Goal: Transaction & Acquisition: Book appointment/travel/reservation

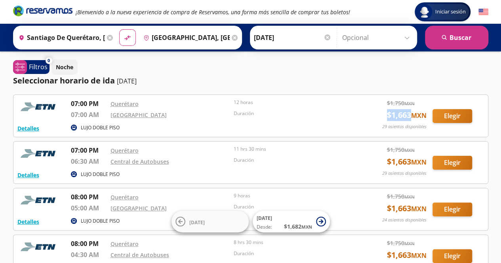
drag, startPoint x: 379, startPoint y: 117, endPoint x: 409, endPoint y: 113, distance: 30.4
click at [409, 113] on div "Detalles LUJO DOBLE PISO 07:00 PM Querétaro 07:00 AM Avenida Churubusco 12 hora…" at bounding box center [250, 116] width 467 height 34
copy span "$ 1,663"
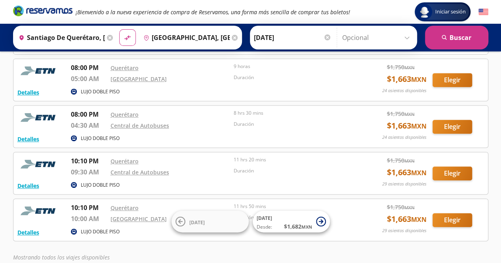
scroll to position [130, 0]
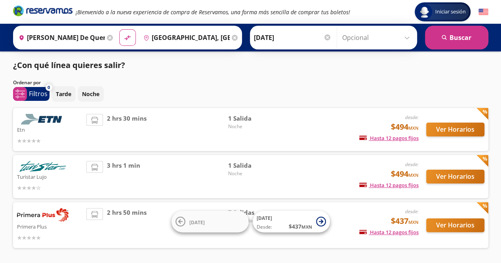
scroll to position [28, 0]
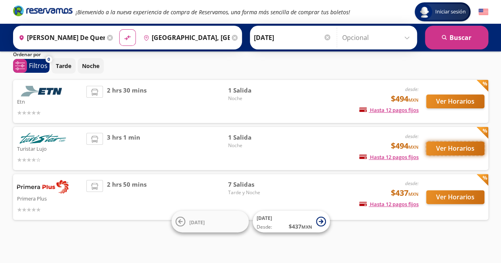
click at [441, 145] on button "Ver Horarios" at bounding box center [455, 149] width 58 height 14
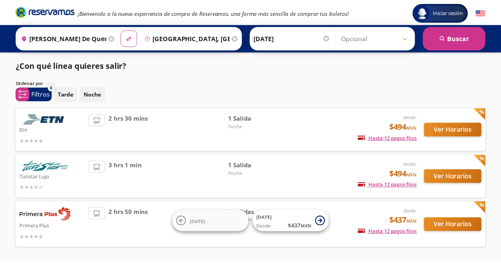
scroll to position [28, 0]
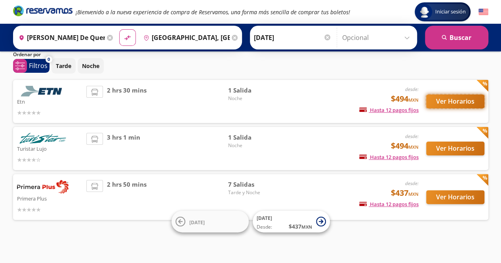
click at [463, 98] on button "Ver Horarios" at bounding box center [455, 102] width 58 height 14
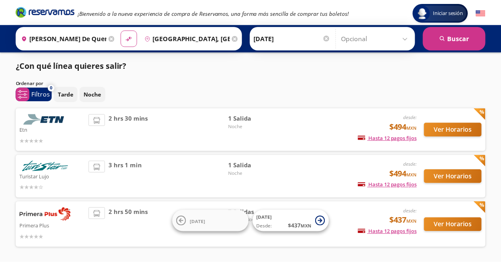
scroll to position [28, 0]
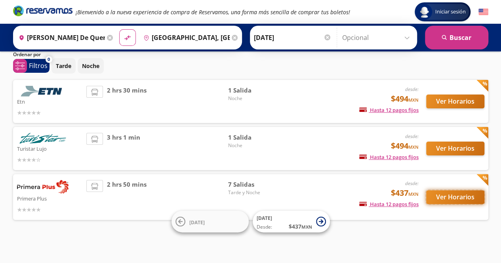
click at [454, 194] on button "Ver Horarios" at bounding box center [455, 198] width 58 height 14
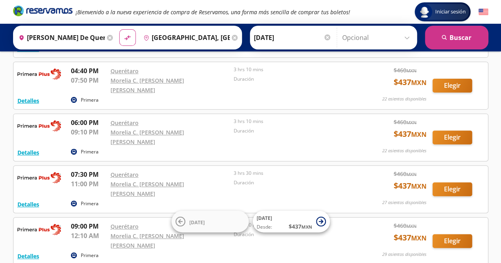
scroll to position [89, 0]
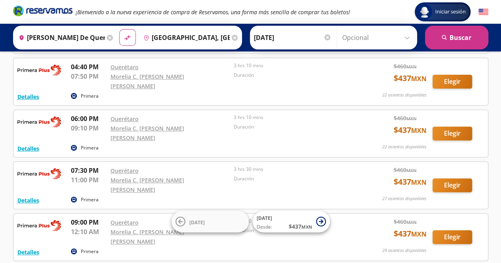
click at [232, 38] on icon at bounding box center [235, 38] width 6 height 6
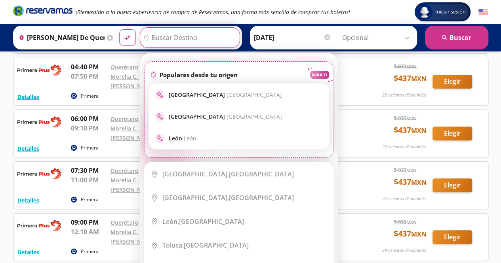
click at [229, 70] on div "fire Populares desde tu origen" at bounding box center [193, 75] width 89 height 10
click at [187, 39] on input "Destino" at bounding box center [188, 38] width 97 height 20
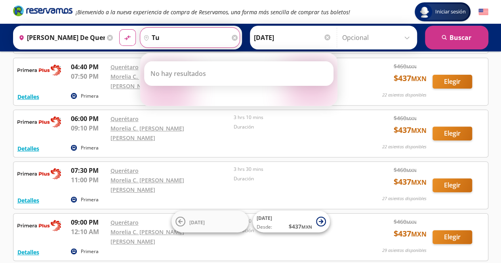
type input "t"
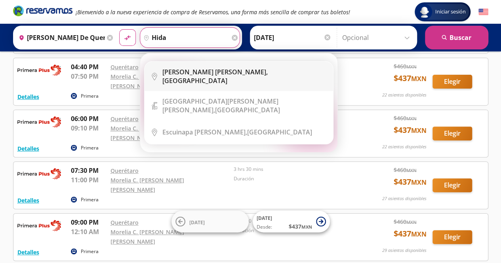
type input "hida"
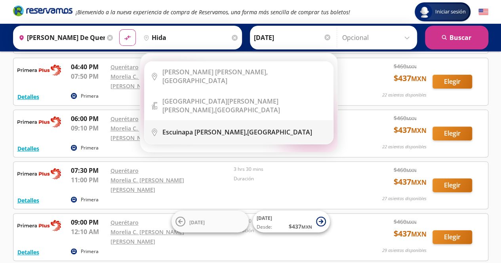
drag, startPoint x: 226, startPoint y: 75, endPoint x: 212, endPoint y: 122, distance: 49.1
click at [212, 122] on ul "City Icon Dolores Hidalgo, Guanajuato Terminal Icon" at bounding box center [238, 102] width 189 height 83
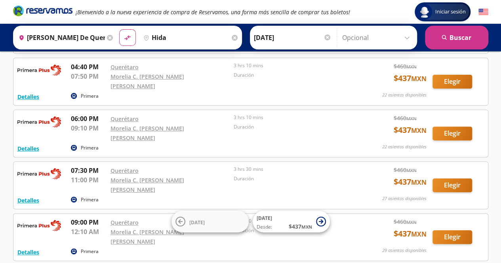
click at [107, 36] on icon at bounding box center [110, 38] width 6 height 6
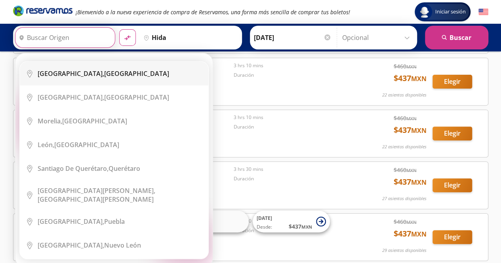
scroll to position [0, 0]
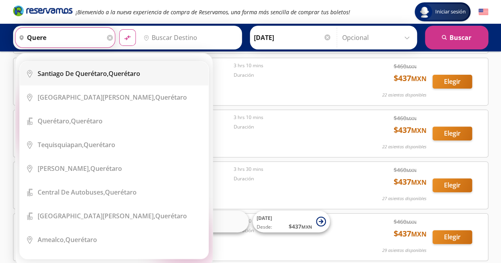
click at [109, 77] on b "Santiago de Querétaro," at bounding box center [73, 73] width 71 height 9
type input "[PERSON_NAME] de Querétaro, [GEOGRAPHIC_DATA]"
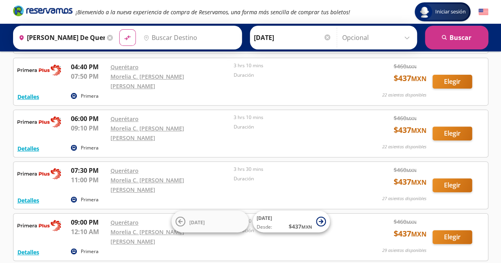
click at [170, 41] on input "Destino" at bounding box center [188, 38] width 97 height 20
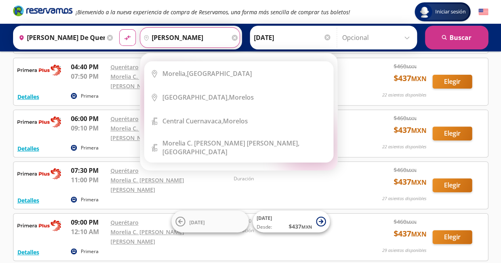
click at [119, 29] on button "material-symbols:compare-arrows-rounded" at bounding box center [127, 37] width 17 height 17
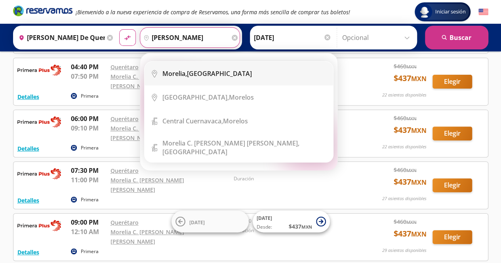
click at [181, 72] on b "Morelia," at bounding box center [174, 73] width 25 height 9
type input "Morelia, Michoacán"
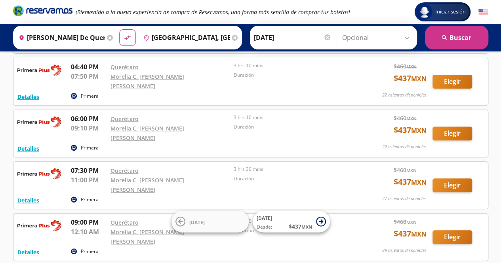
click at [290, 32] on input "[DATE]" at bounding box center [293, 38] width 78 height 20
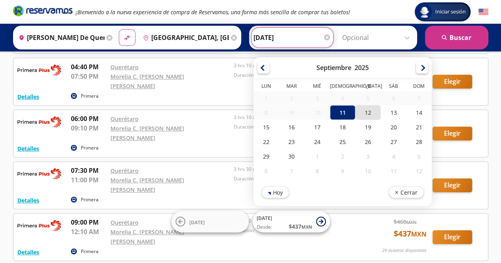
click at [362, 106] on div "12" at bounding box center [367, 112] width 25 height 15
type input "12-Sep-25"
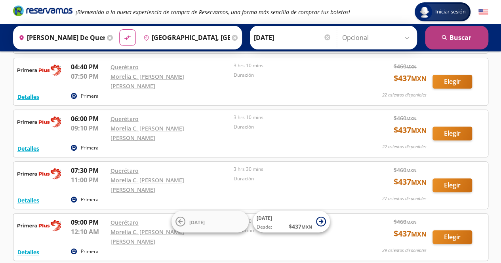
click at [458, 42] on button "search Buscar" at bounding box center [456, 38] width 63 height 24
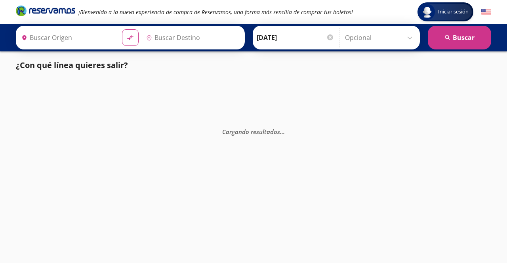
type input "[PERSON_NAME] de Querétaro, [GEOGRAPHIC_DATA]"
type input "Morelia, Michoacán"
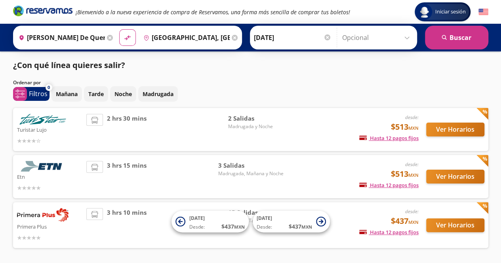
click at [429, 232] on div "Ver Horarios" at bounding box center [452, 225] width 66 height 34
click at [432, 229] on button "Ver Horarios" at bounding box center [455, 226] width 58 height 14
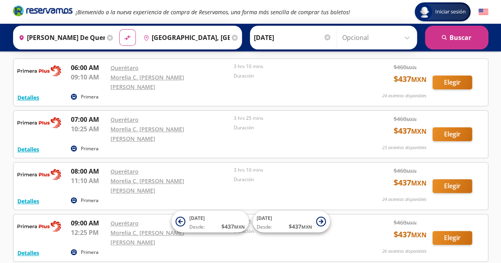
scroll to position [36, 0]
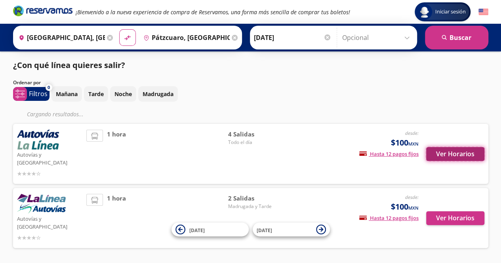
click at [445, 147] on button "Ver Horarios" at bounding box center [455, 154] width 58 height 14
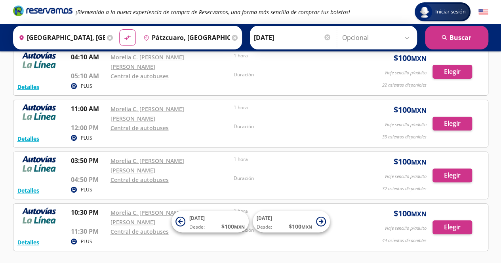
scroll to position [40, 0]
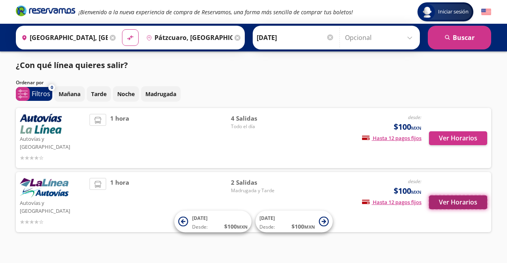
click at [437, 196] on button "Ver Horarios" at bounding box center [458, 203] width 58 height 14
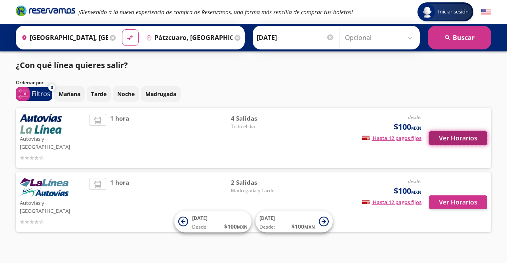
click at [461, 135] on button "Ver Horarios" at bounding box center [458, 138] width 58 height 14
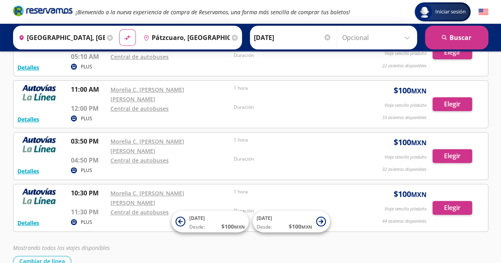
scroll to position [72, 0]
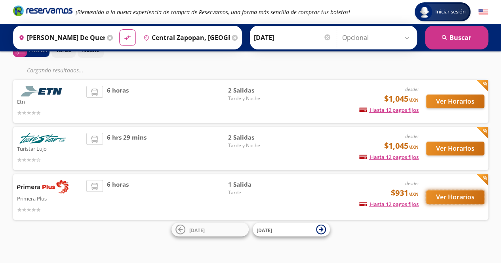
click at [444, 196] on button "Ver Horarios" at bounding box center [455, 198] width 58 height 14
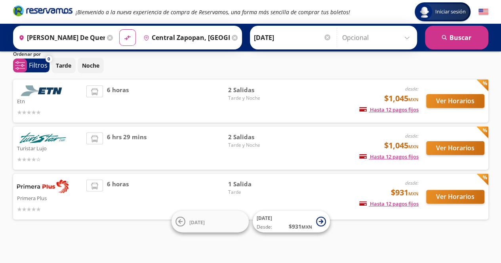
scroll to position [28, 0]
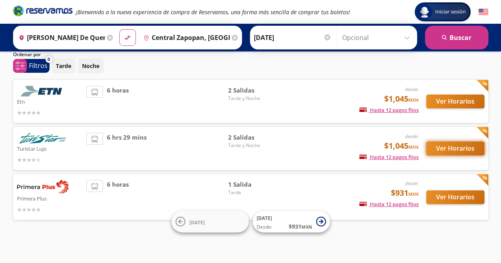
click at [442, 145] on button "Ver Horarios" at bounding box center [455, 149] width 58 height 14
